Goal: Transaction & Acquisition: Purchase product/service

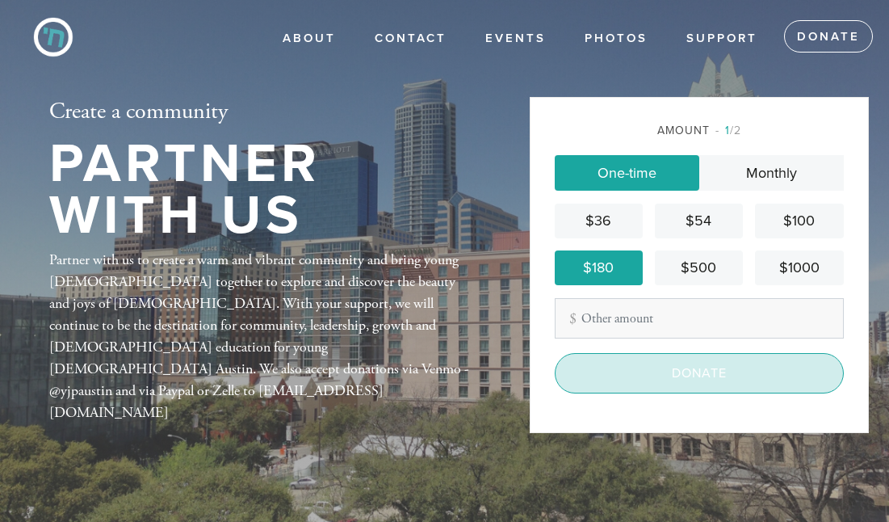
click at [649, 371] on input "Donate" at bounding box center [699, 373] width 289 height 40
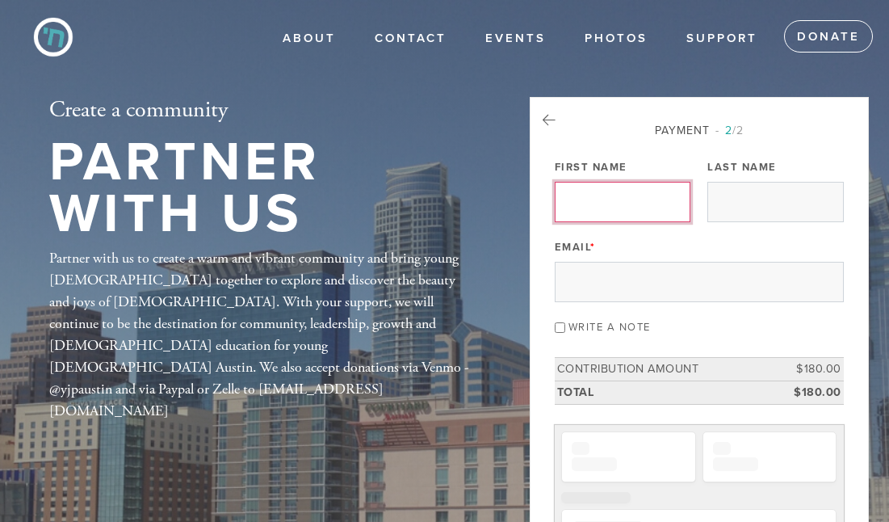
click at [609, 196] on input "First Name" at bounding box center [623, 202] width 136 height 40
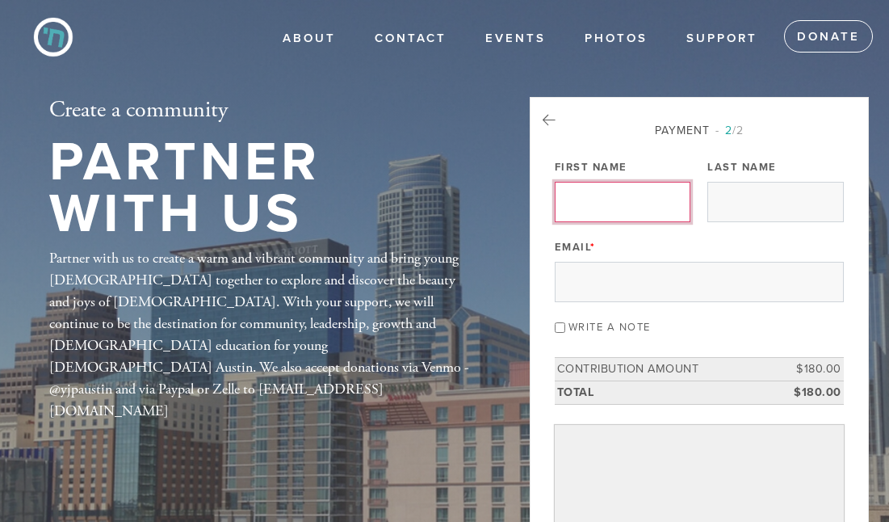
type input "Melanie"
type input "Stiekman"
type input "melanie.stiekman@gmail.com"
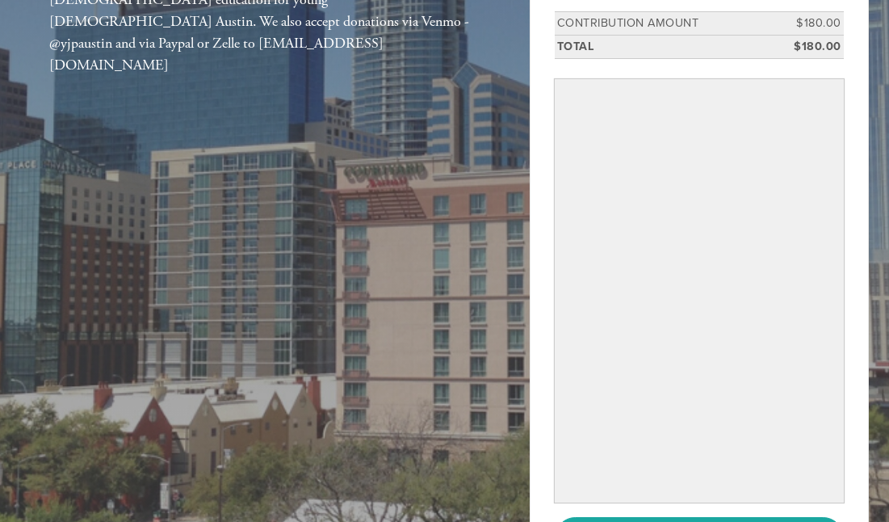
scroll to position [421, 0]
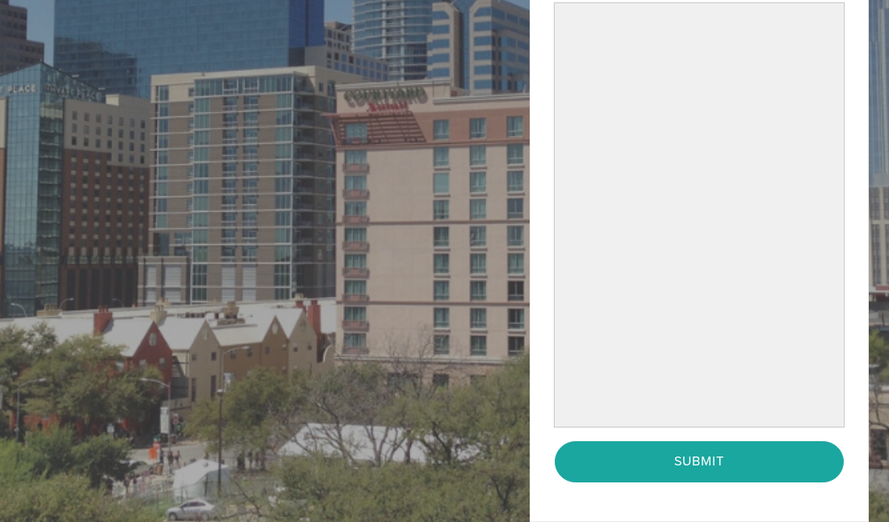
click at [597, 430] on div "Payment 2 /2 Payment Processor Pay Later Credit/Debit Card Stripe First Name Me…" at bounding box center [699, 91] width 289 height 782
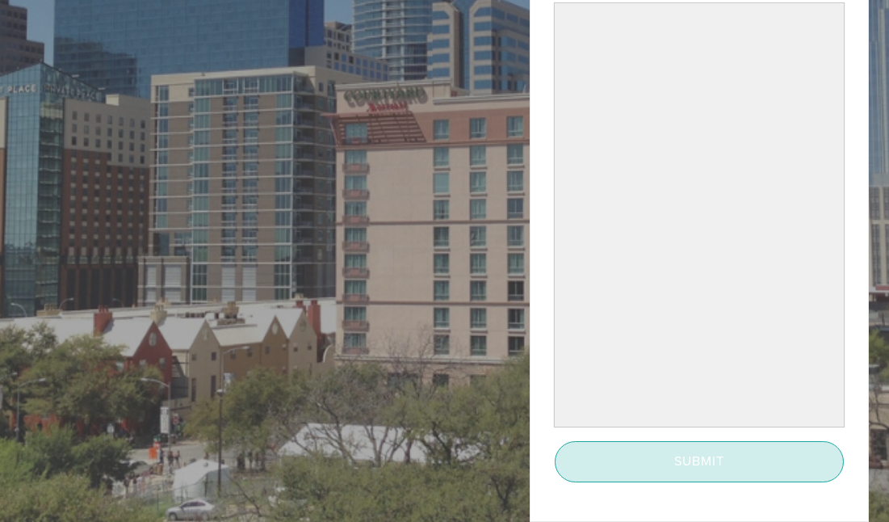
click at [616, 459] on input "Submit" at bounding box center [699, 461] width 289 height 40
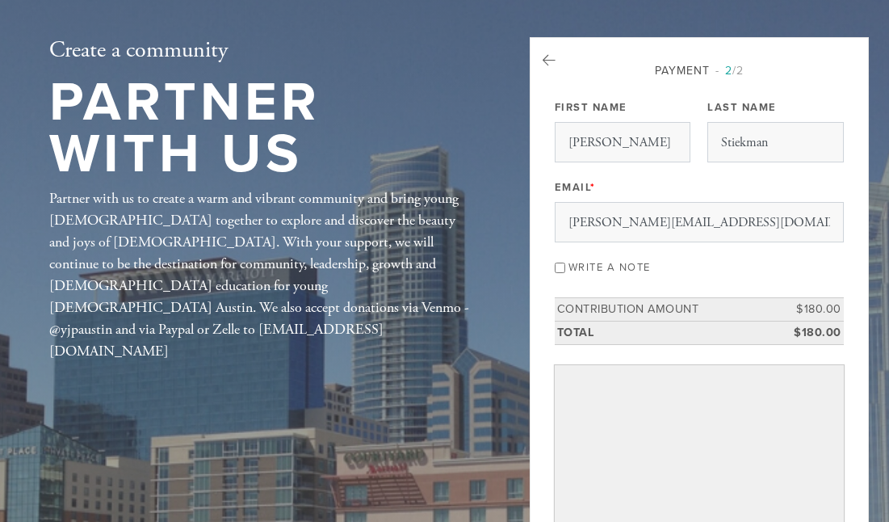
scroll to position [29, 0]
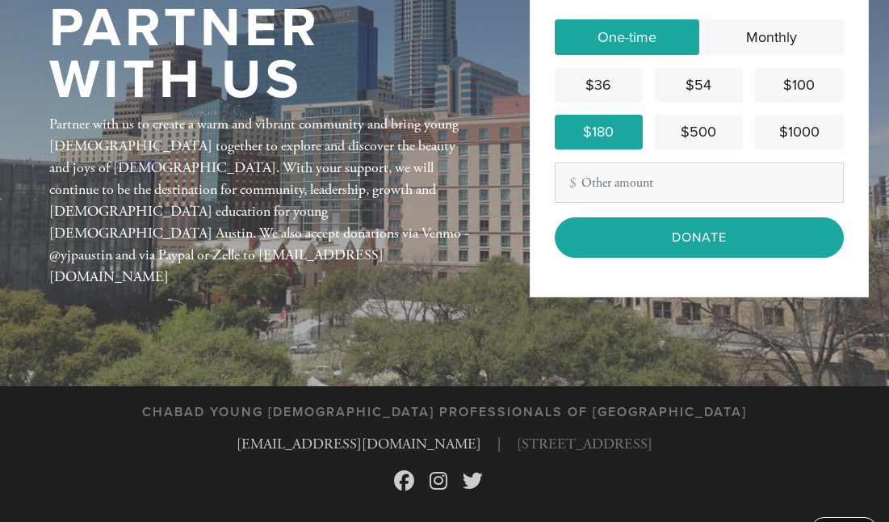
scroll to position [173, 0]
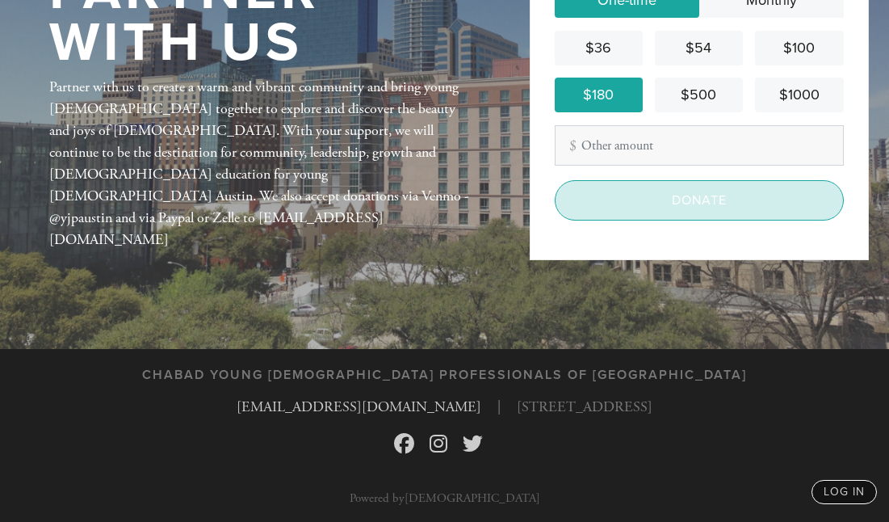
click at [683, 192] on input "Donate" at bounding box center [699, 200] width 289 height 40
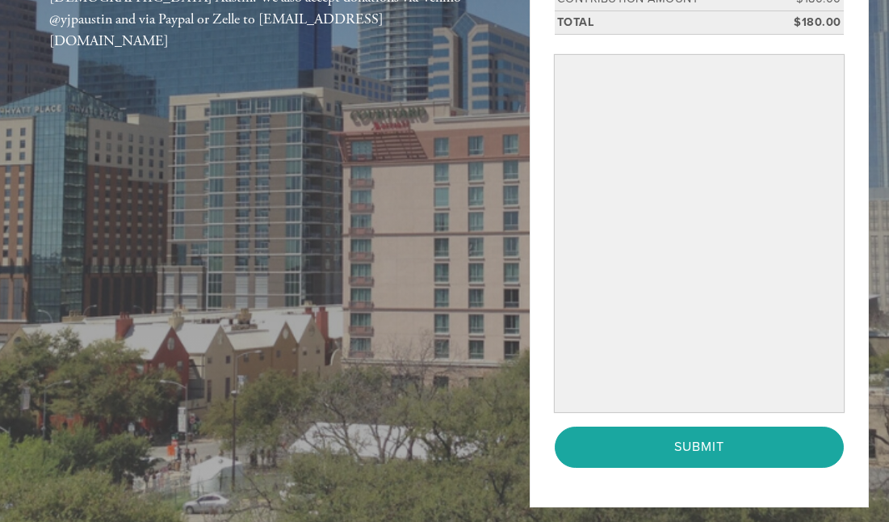
scroll to position [375, 0]
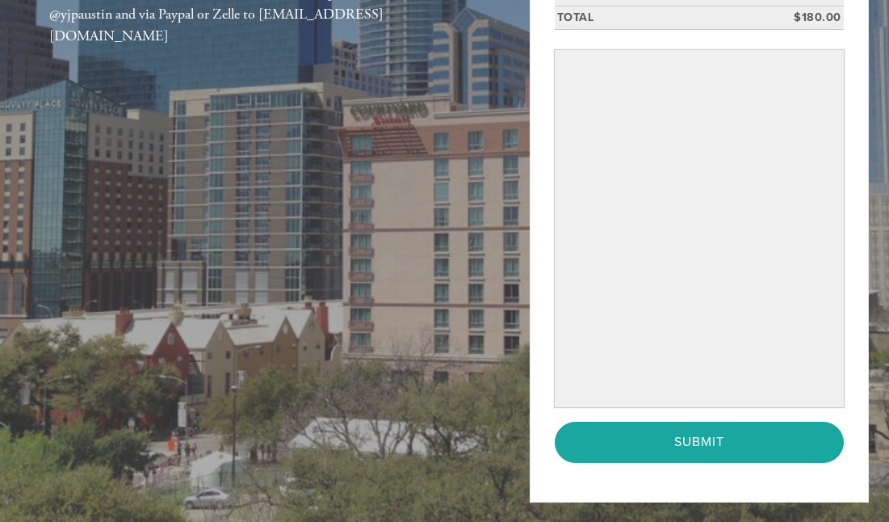
click at [851, 136] on div "Payment 2 /2 Payment Processor Pay Later Credit/Debit Card Stripe First Name La…" at bounding box center [699, 112] width 339 height 780
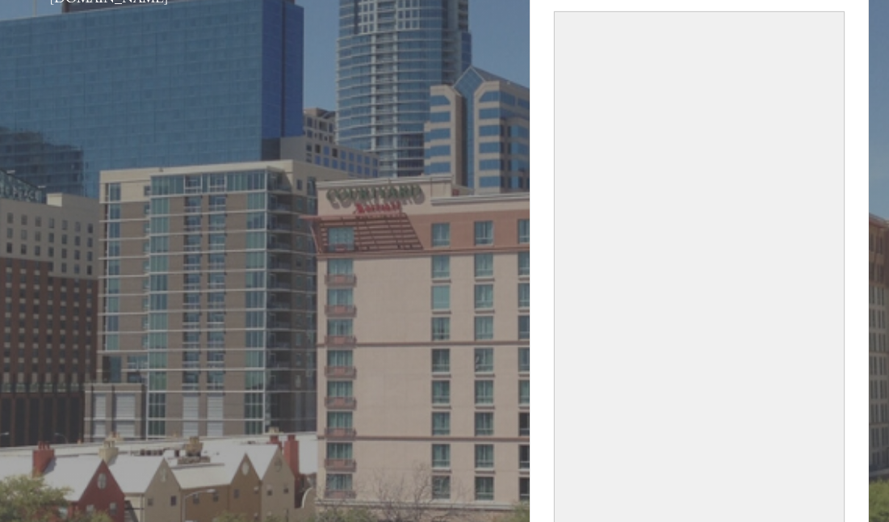
scroll to position [47, 0]
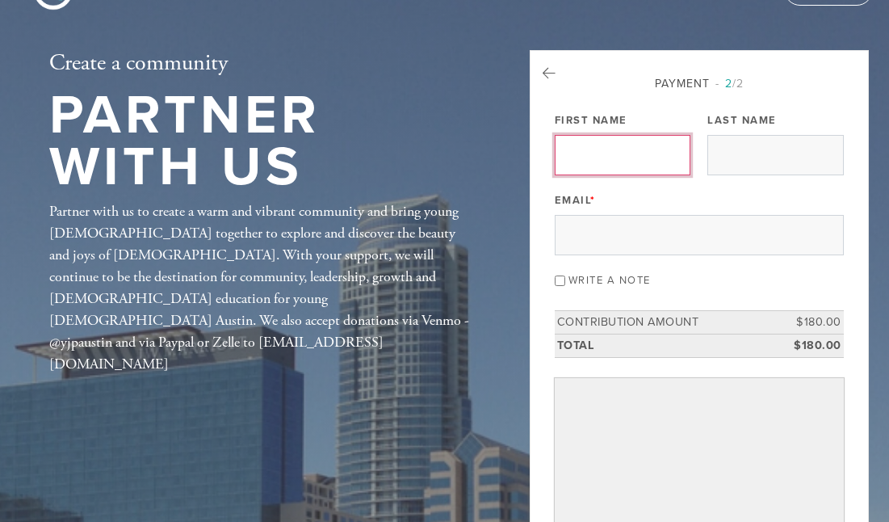
click at [610, 147] on input "First Name" at bounding box center [623, 155] width 136 height 40
type input "[PERSON_NAME]"
type input "Stiekman"
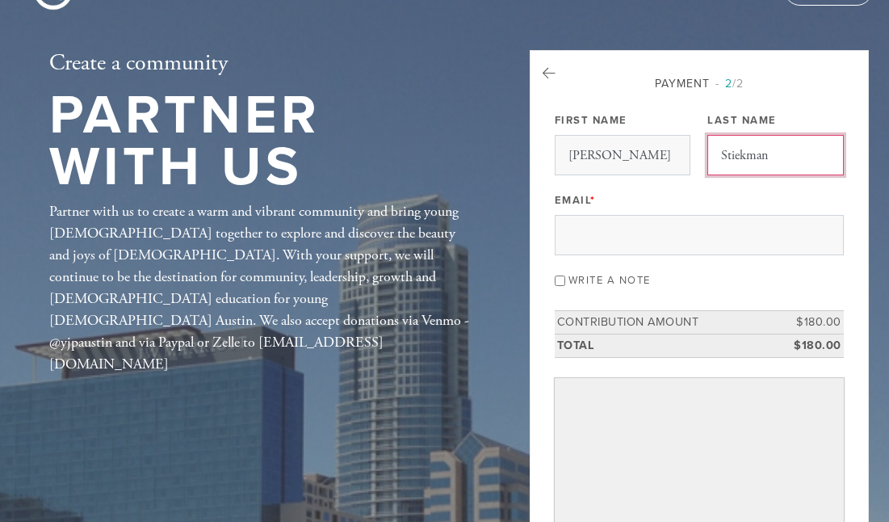
type input "[PERSON_NAME][EMAIL_ADDRESS][DOMAIN_NAME]"
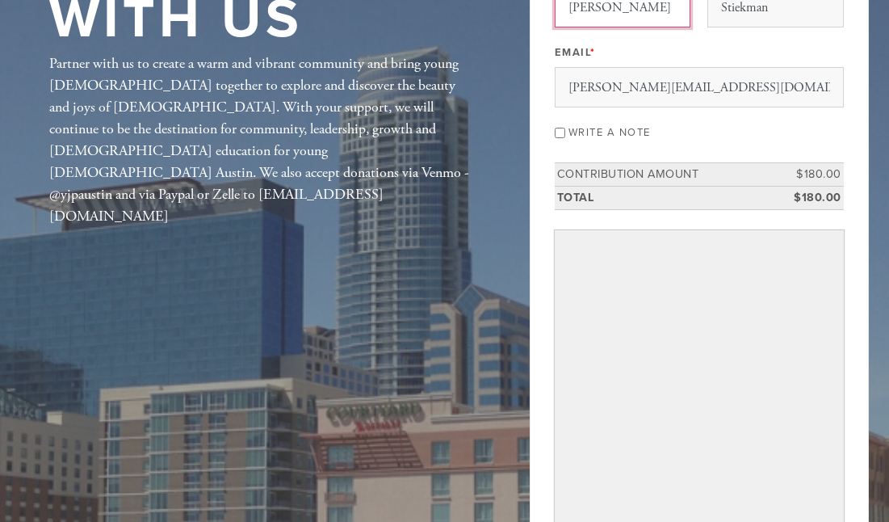
scroll to position [191, 0]
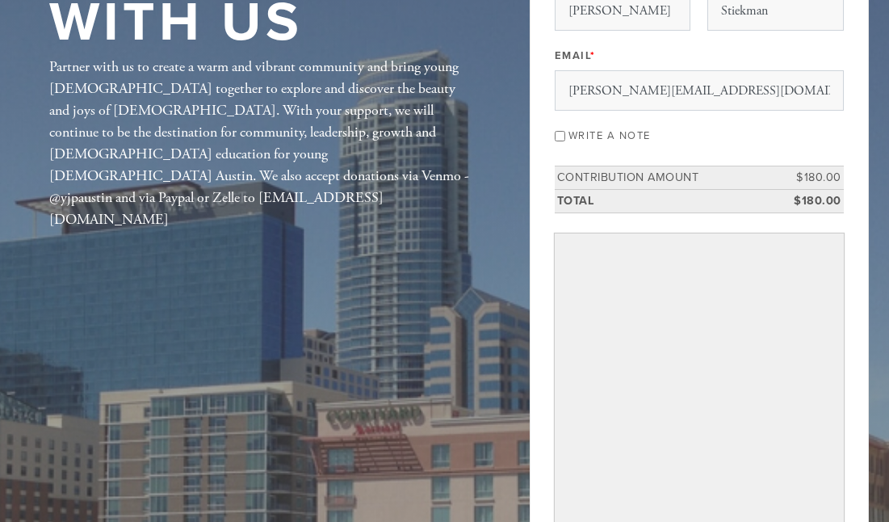
click at [618, 132] on label "Write a note" at bounding box center [609, 135] width 82 height 13
click at [565, 132] on input "Write a note" at bounding box center [560, 136] width 10 height 10
checkbox input "true"
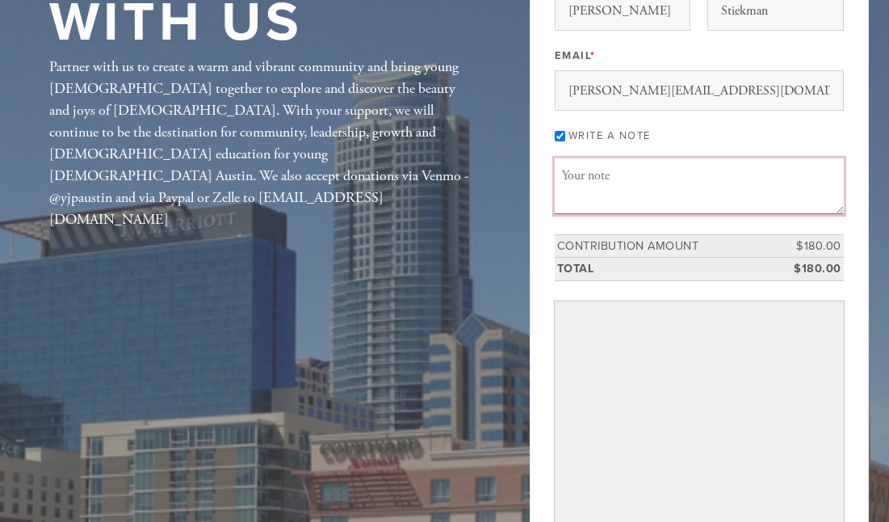
click at [610, 187] on textarea "Message or dedication" at bounding box center [699, 185] width 289 height 55
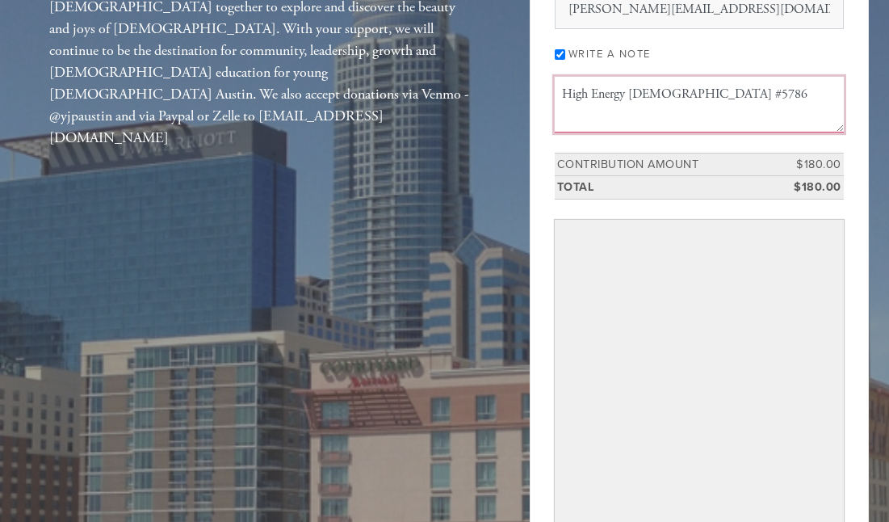
scroll to position [0, 0]
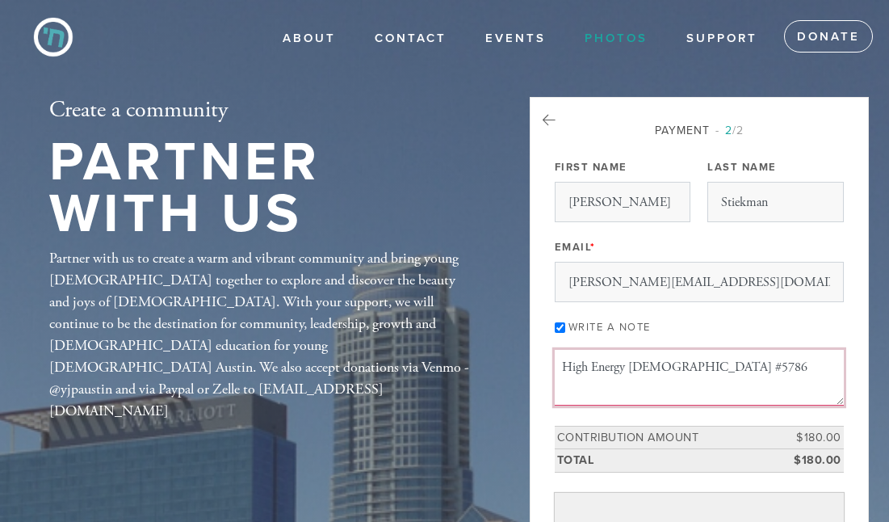
type textarea "High Energy [DEMOGRAPHIC_DATA] #5786"
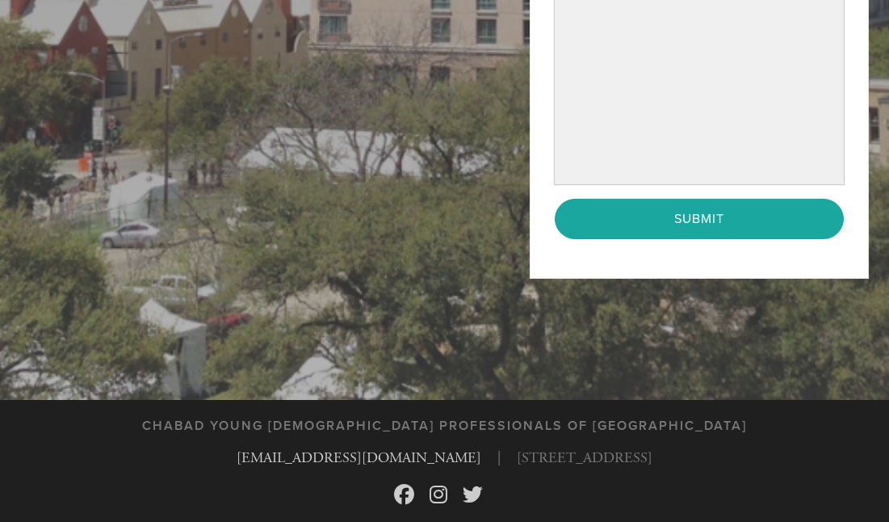
scroll to position [969, 0]
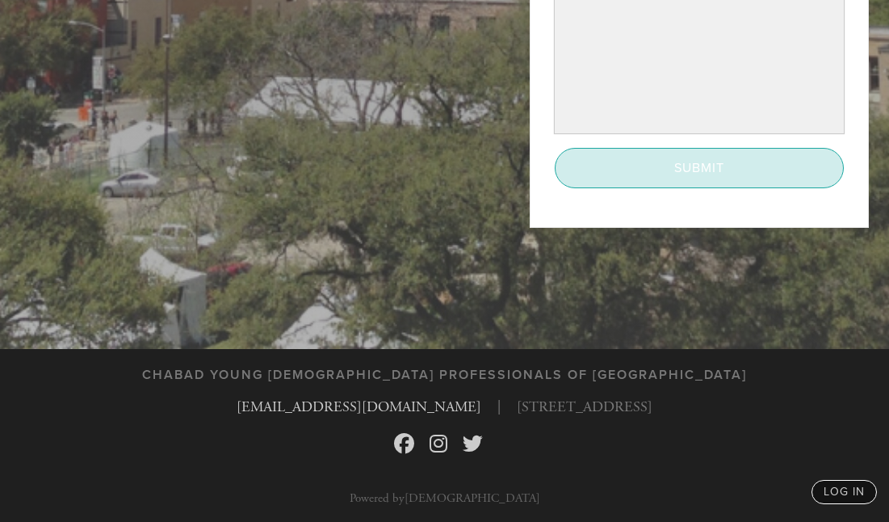
click at [673, 178] on input "Submit" at bounding box center [699, 168] width 289 height 40
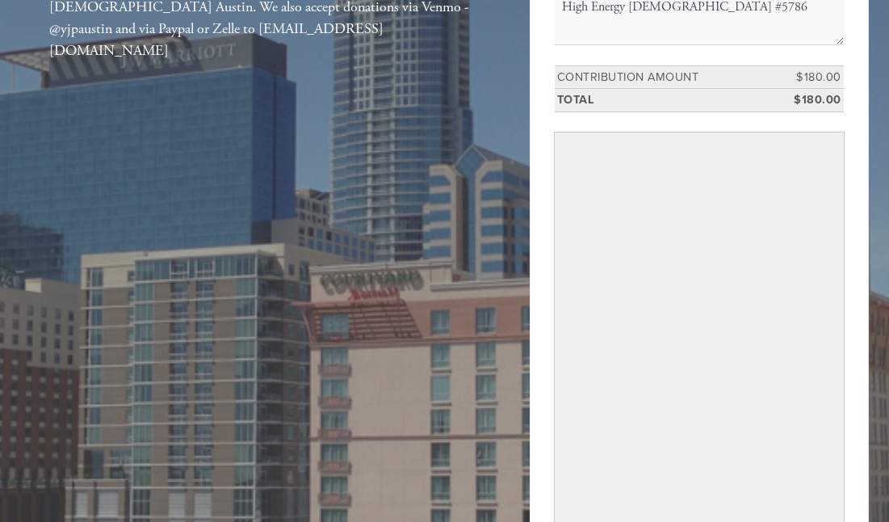
scroll to position [0, 0]
